Goal: Task Accomplishment & Management: Manage account settings

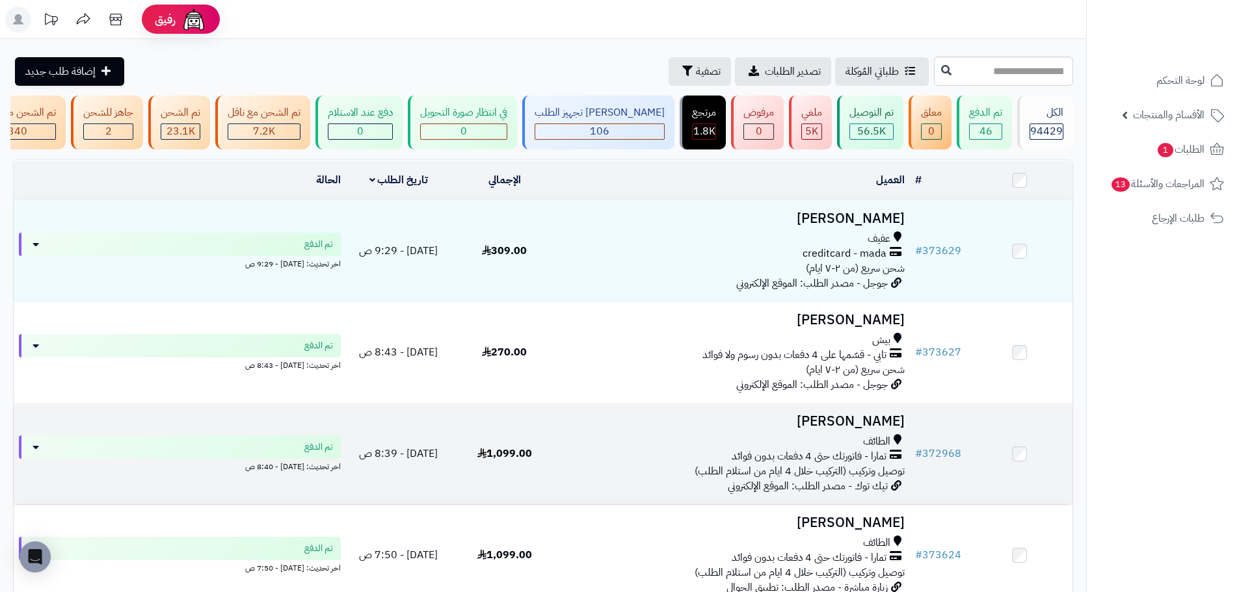
click at [611, 458] on div "تمارا - فاتورتك حتى 4 دفعات بدون فوائد" at bounding box center [734, 456] width 342 height 15
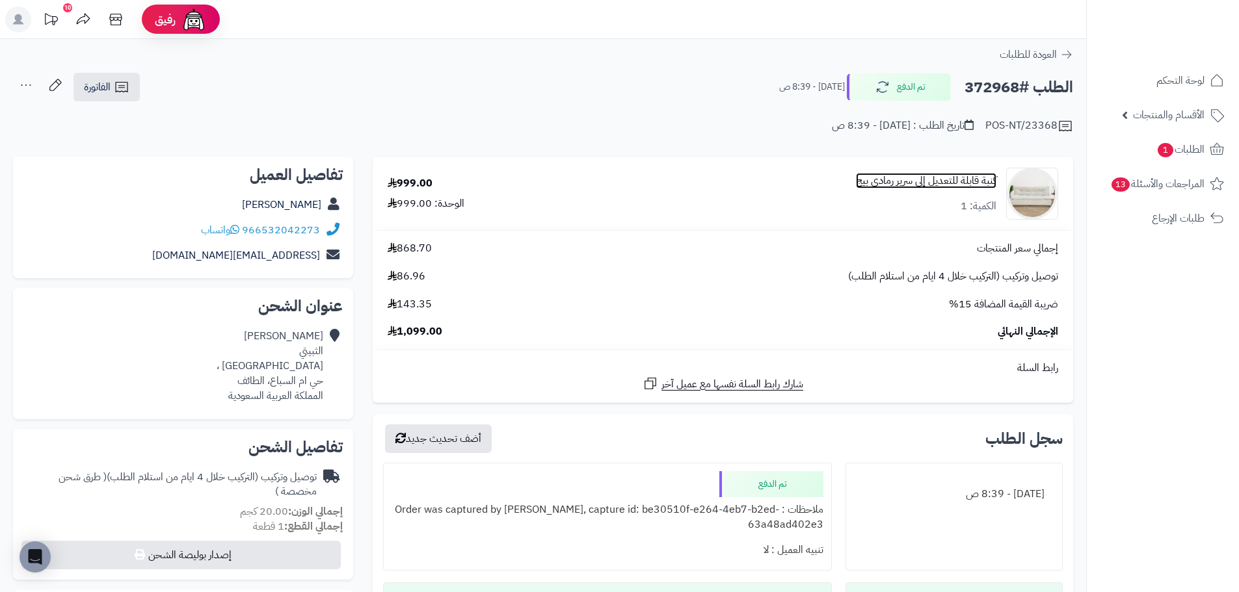
click at [912, 185] on link "كنبة قابلة للتعديل إلى سرير رمادي بيج" at bounding box center [926, 181] width 140 height 15
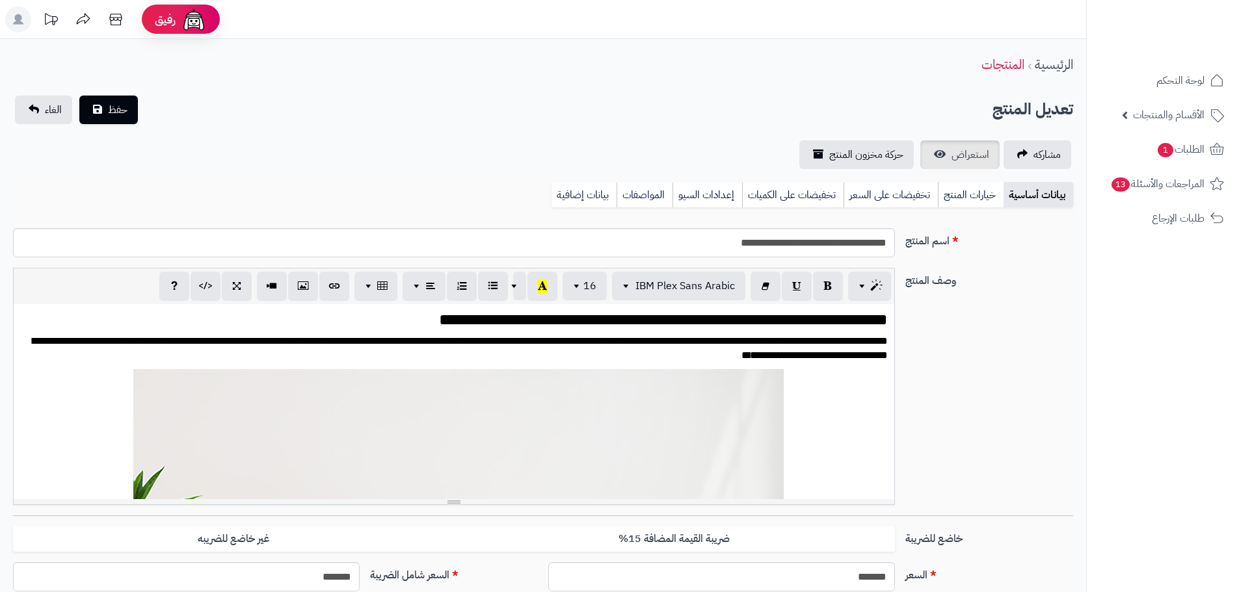
scroll to position [1782, 0]
click at [964, 161] on span "استعراض" at bounding box center [970, 155] width 38 height 16
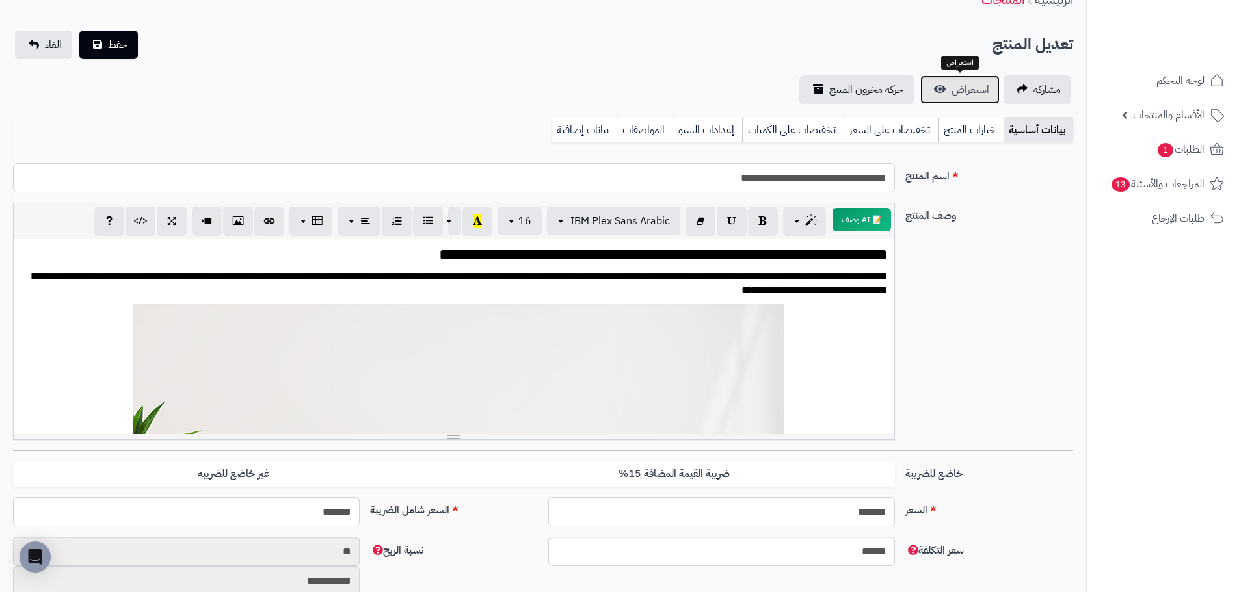
scroll to position [0, 0]
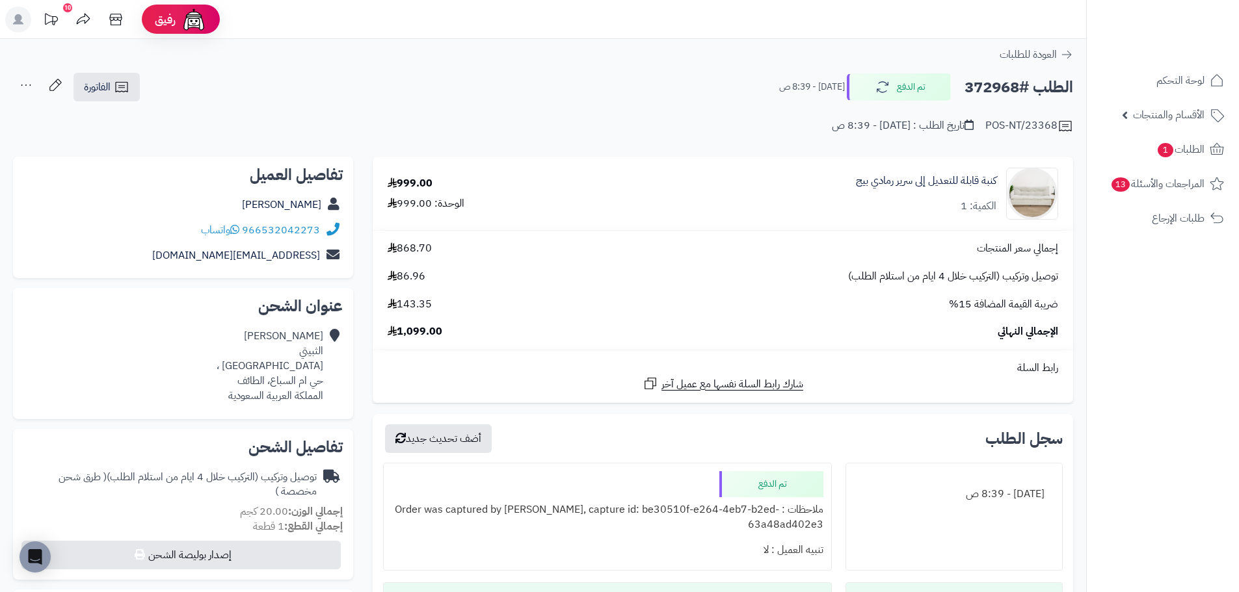
click at [1000, 88] on h2 "الطلب #372968" at bounding box center [1018, 87] width 109 height 27
copy h2 "372968"
click at [1191, 160] on link "الطلبات 1" at bounding box center [1162, 149] width 137 height 31
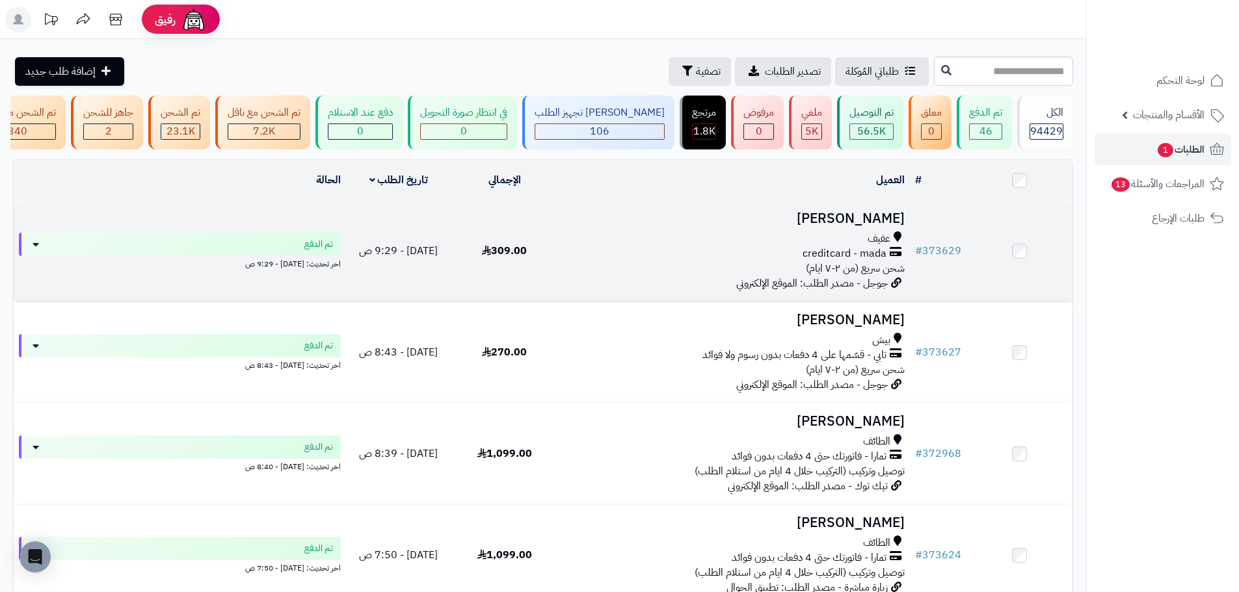
click at [692, 246] on div "عفيف" at bounding box center [734, 239] width 342 height 15
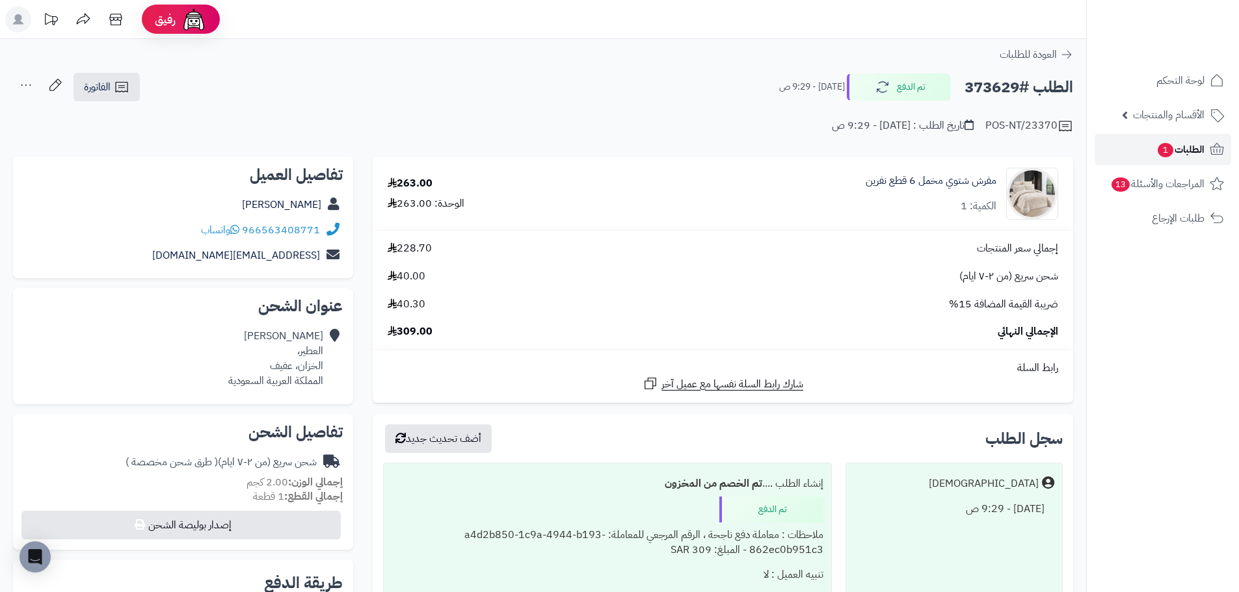
click at [1189, 146] on span "الطلبات 1" at bounding box center [1180, 149] width 48 height 18
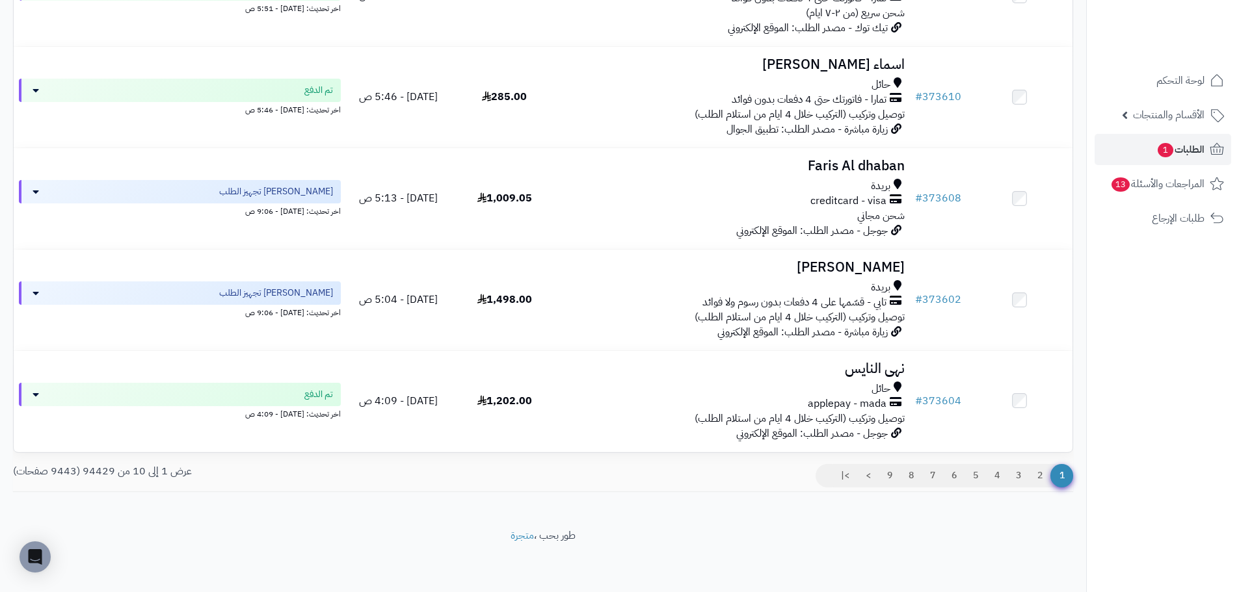
scroll to position [772, 0]
